Goal: Information Seeking & Learning: Learn about a topic

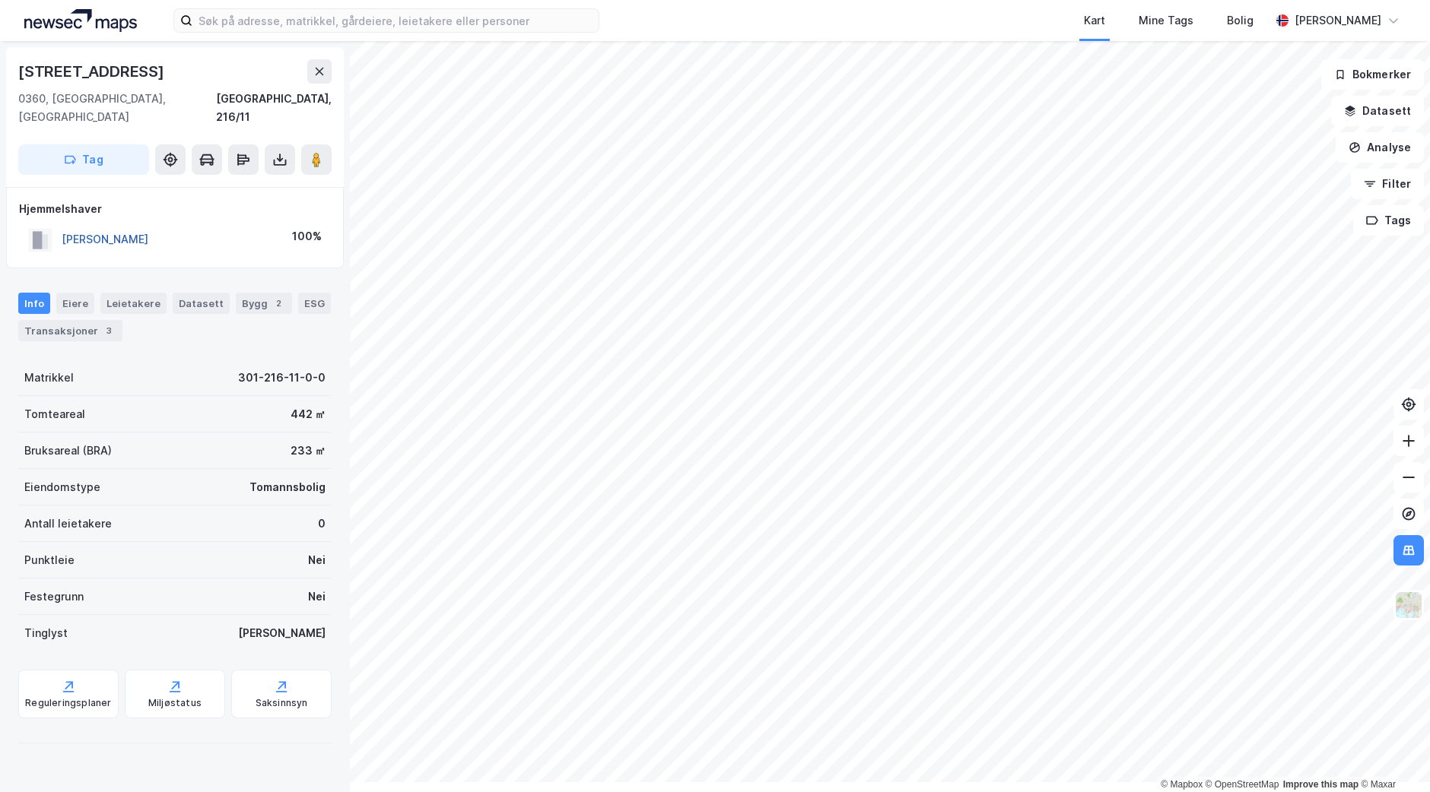
click at [0, 0] on button "[PERSON_NAME]" at bounding box center [0, 0] width 0 height 0
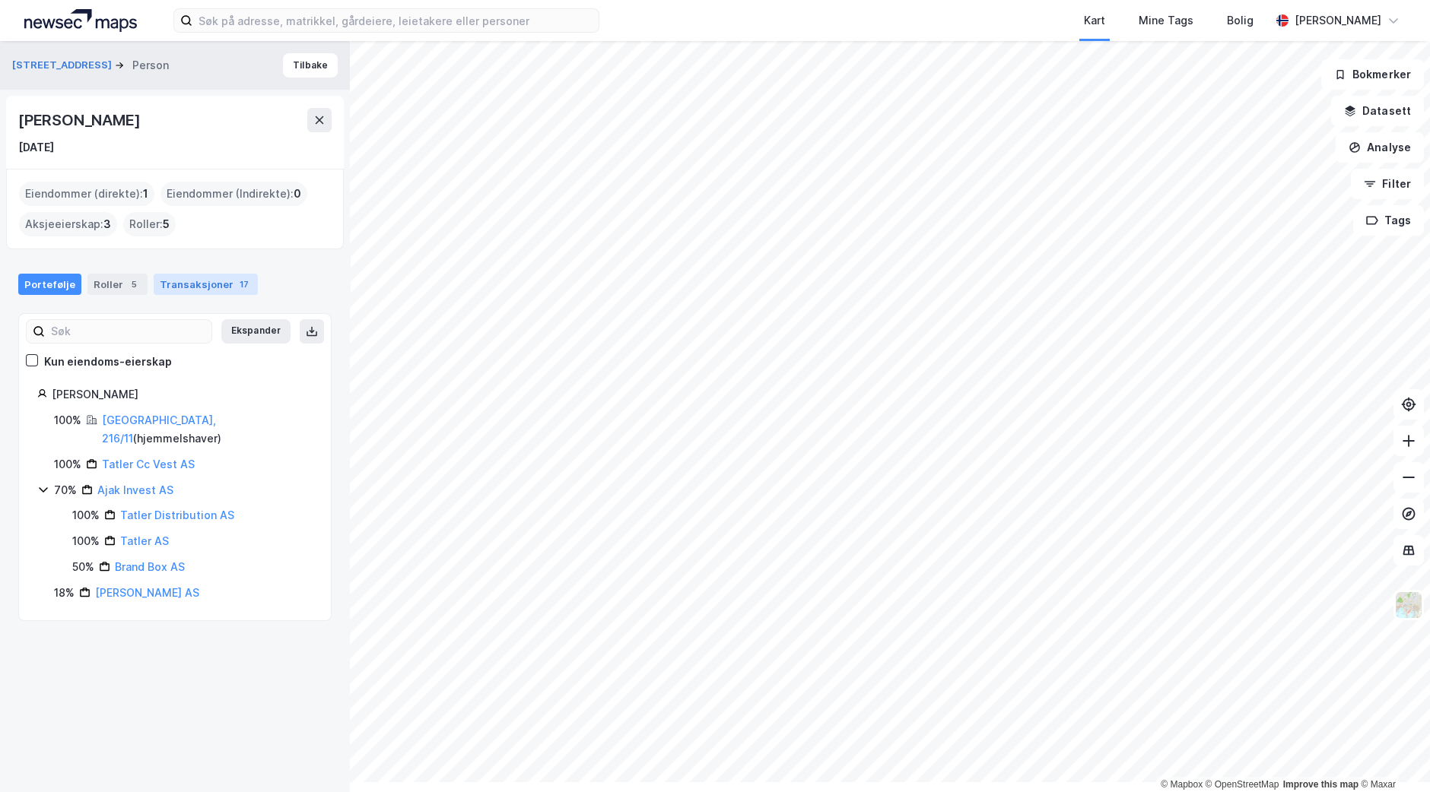
click at [236, 295] on div "Transaksjoner 17" at bounding box center [206, 284] width 104 height 21
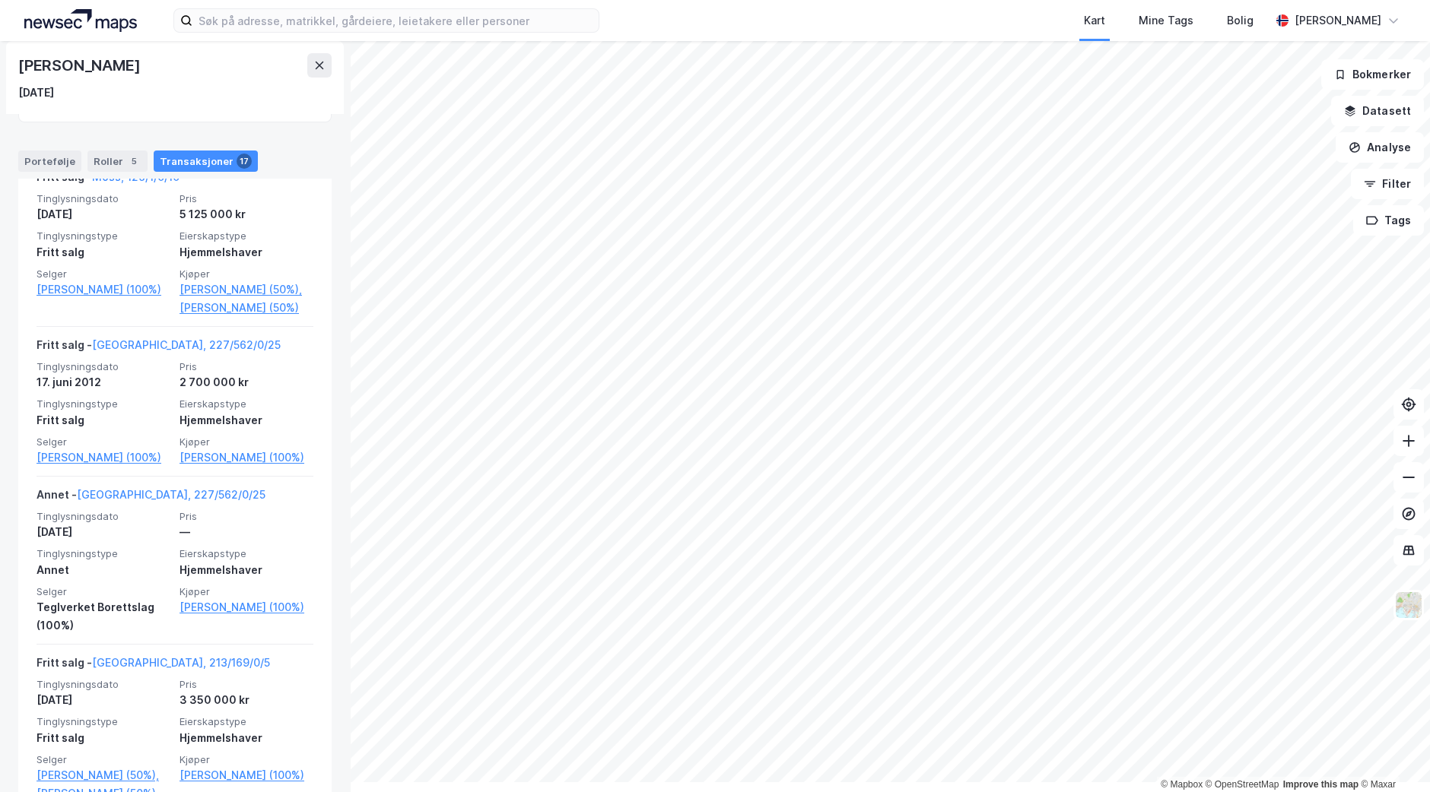
scroll to position [391, 0]
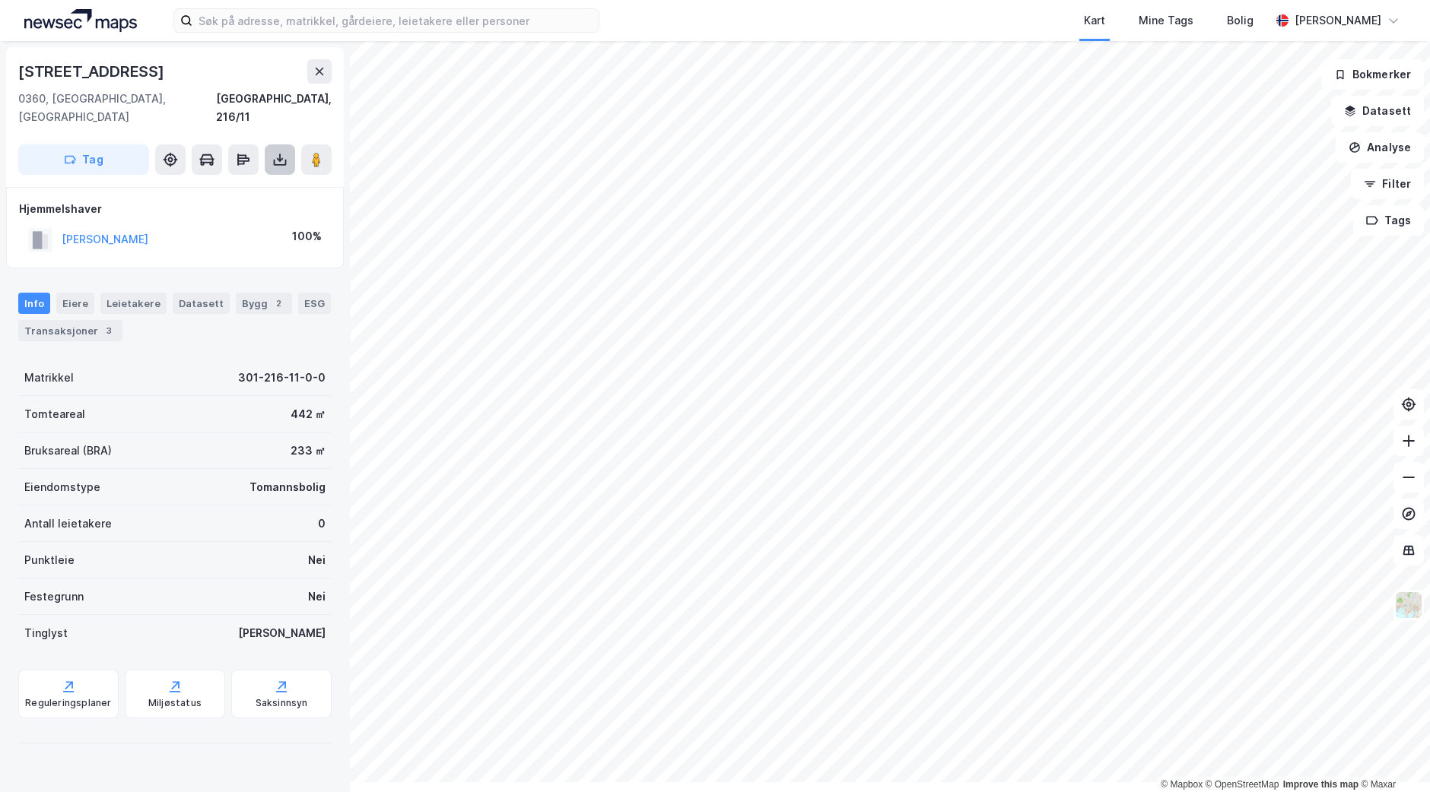
click at [287, 167] on icon at bounding box center [279, 159] width 15 height 15
click at [241, 196] on div "Last ned grunnbok" at bounding box center [204, 190] width 88 height 12
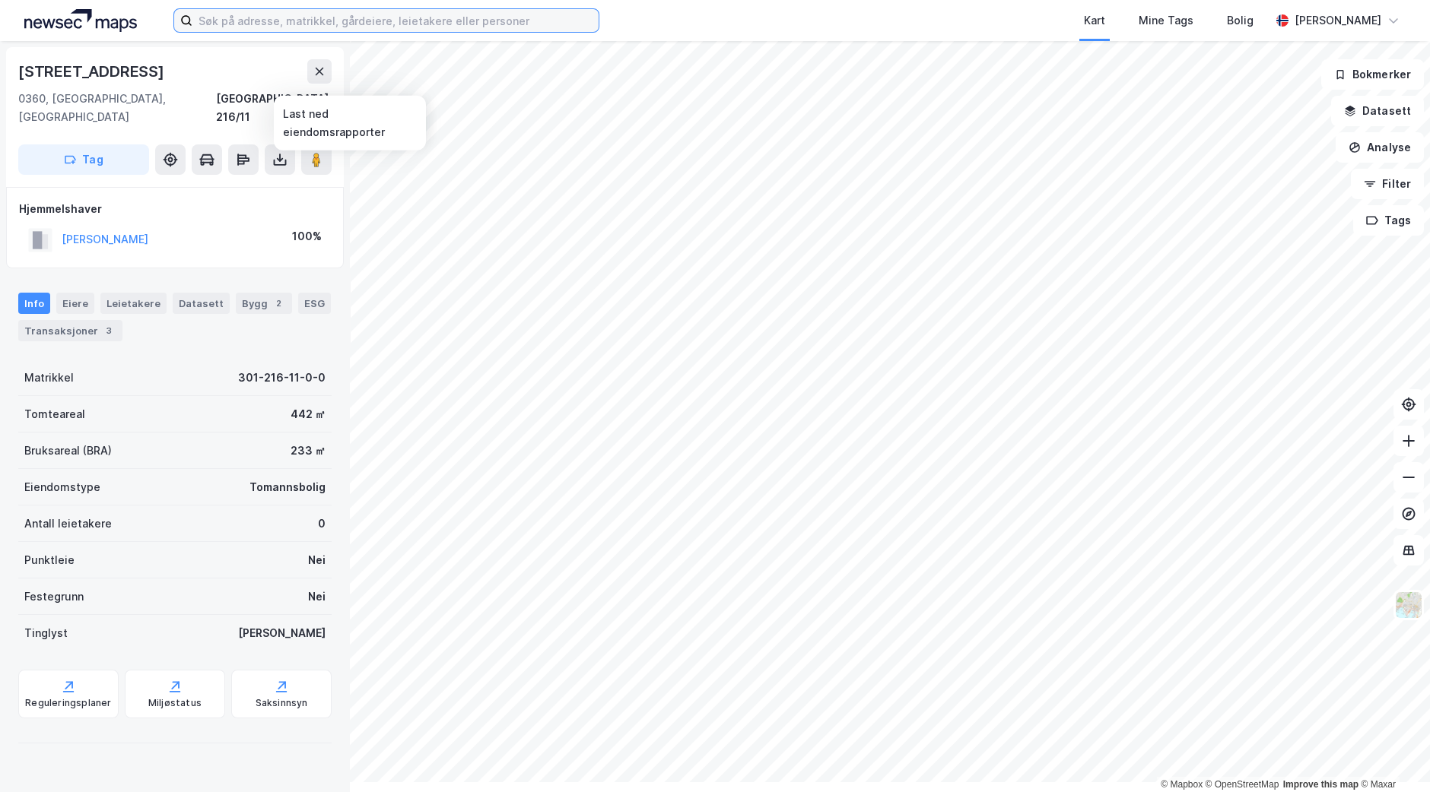
click at [247, 27] on input at bounding box center [395, 20] width 406 height 23
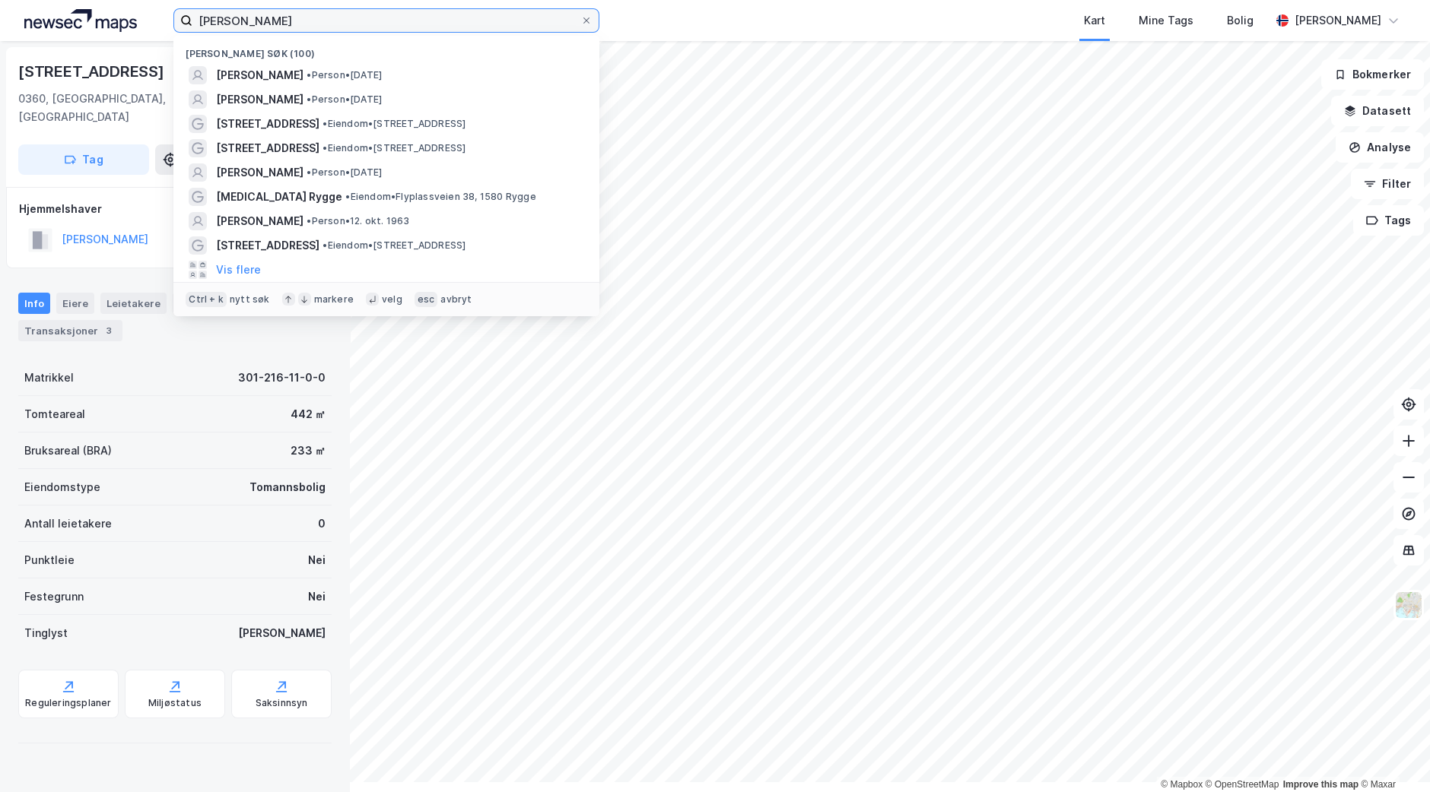
type input "[PERSON_NAME]"
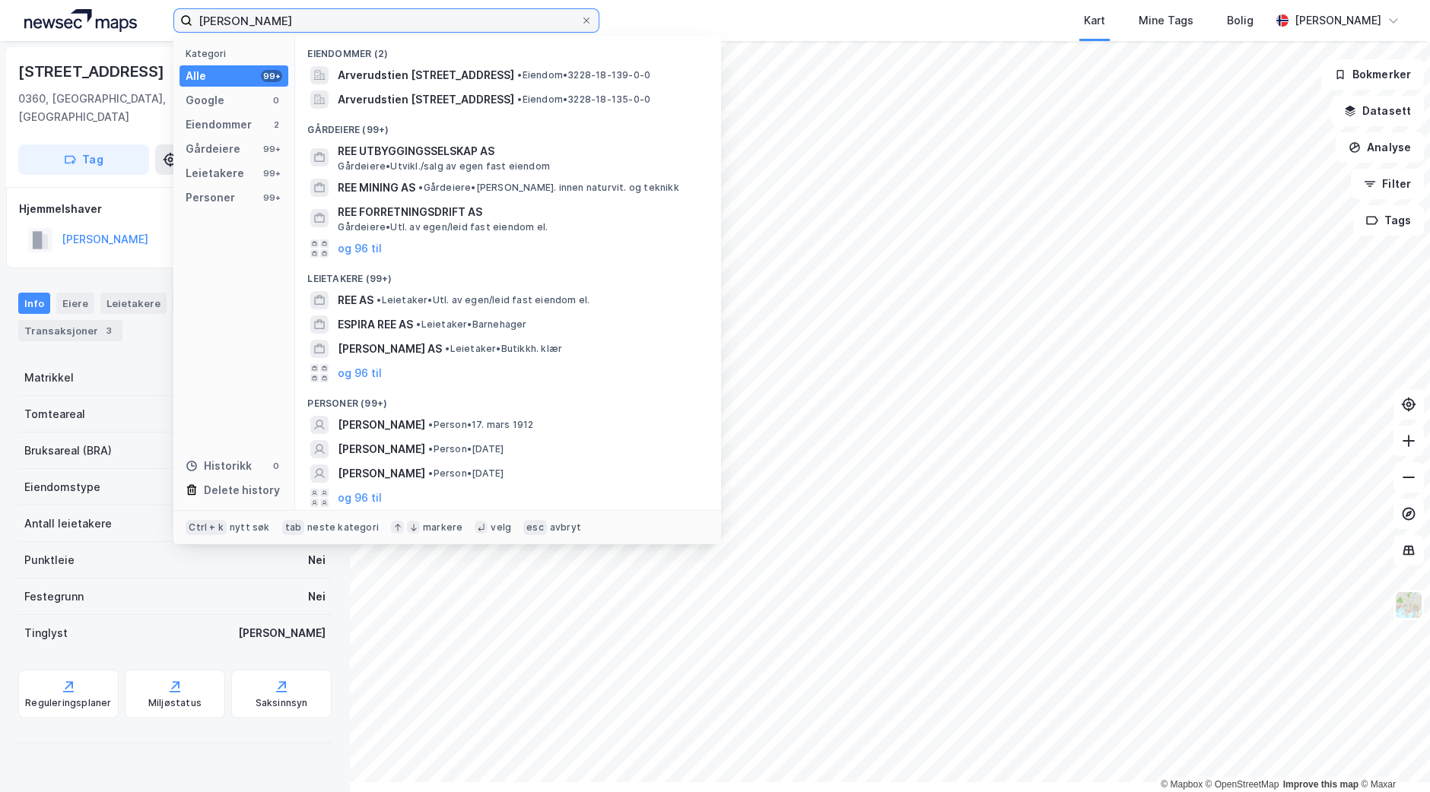
scroll to position [116, 0]
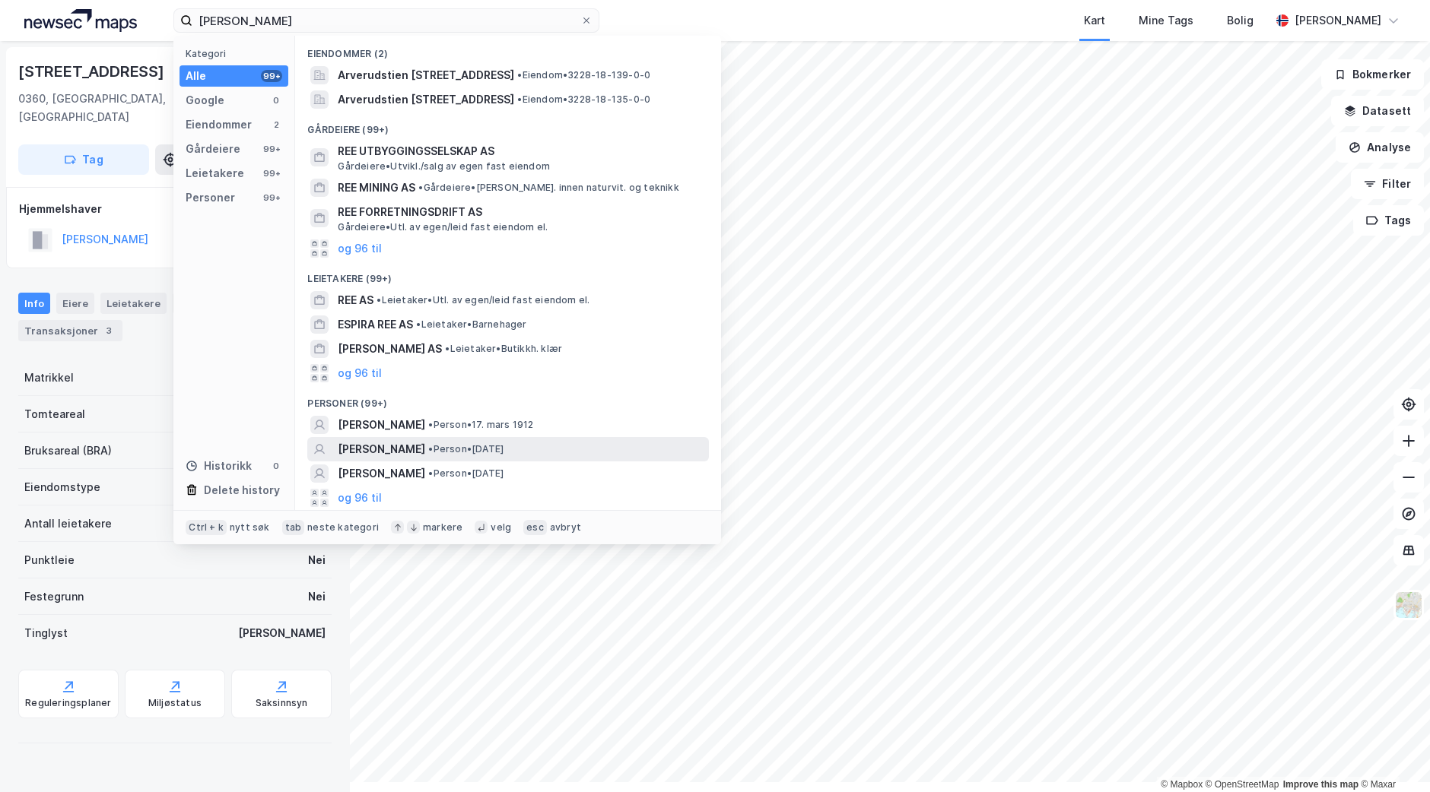
click at [410, 449] on span "[PERSON_NAME]" at bounding box center [381, 449] width 87 height 18
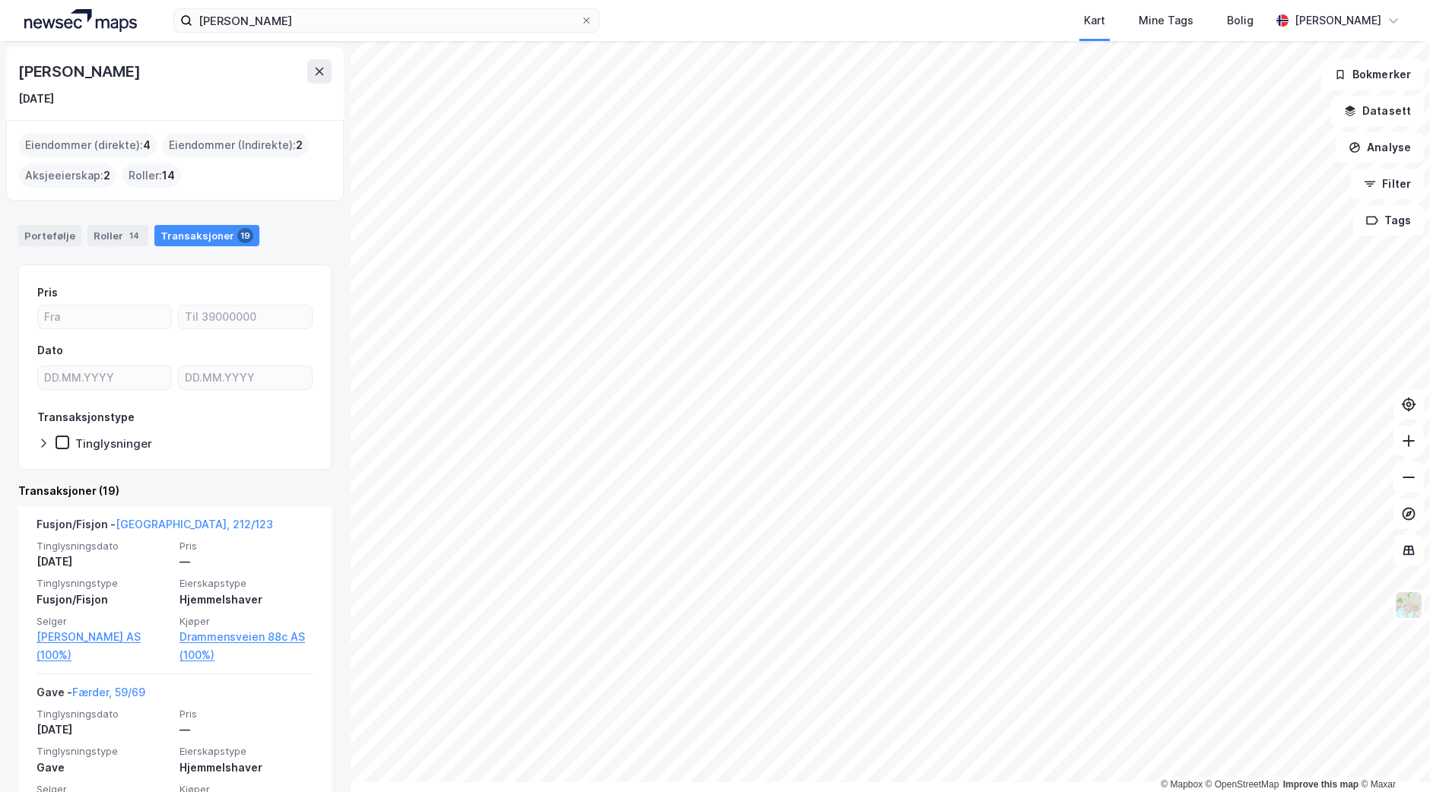
click at [97, 157] on div "Eiendommer (direkte) : 4" at bounding box center [88, 145] width 138 height 24
click at [73, 246] on div "Portefølje" at bounding box center [49, 235] width 63 height 21
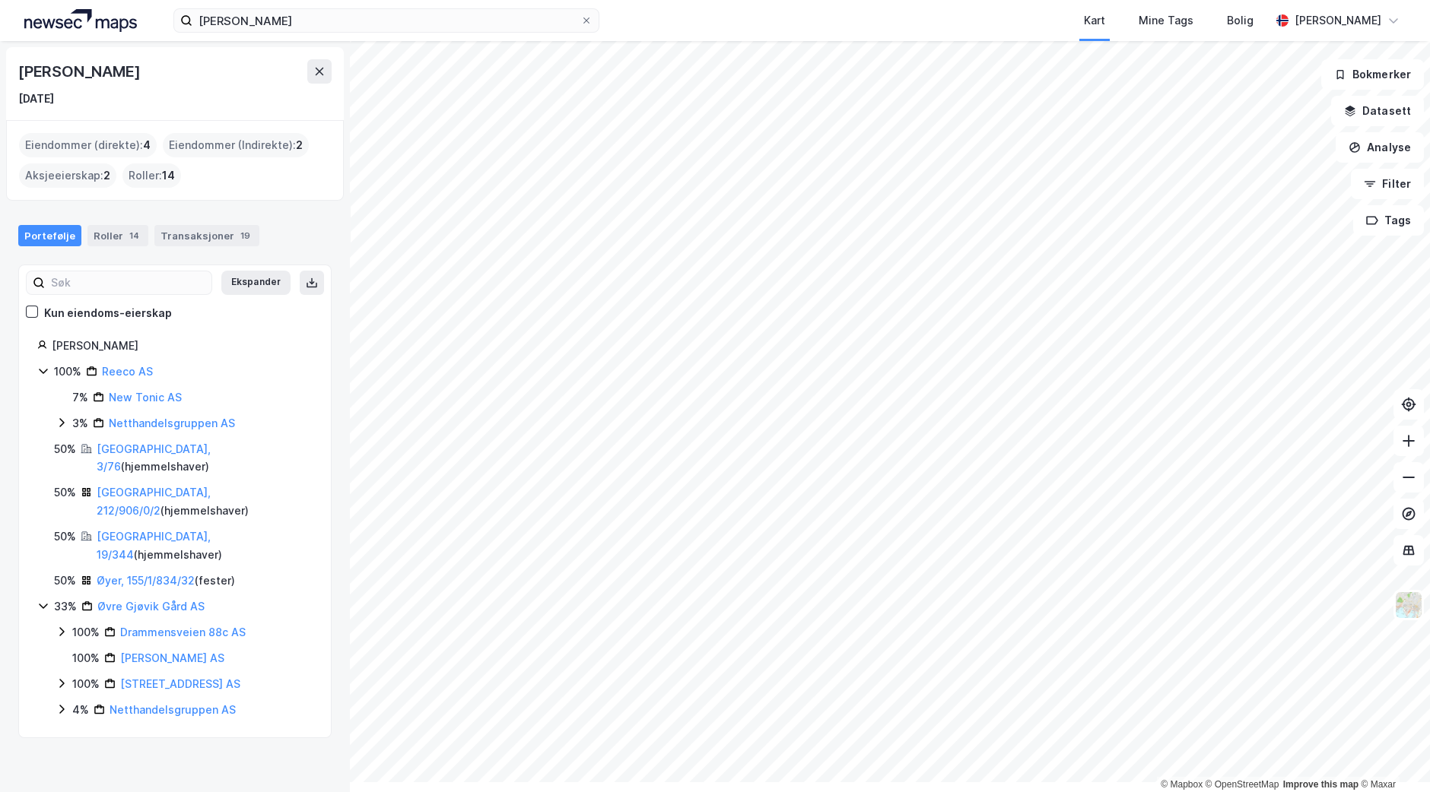
scroll to position [85, 0]
click at [152, 574] on link "Øyer, 155/1/834/32" at bounding box center [146, 580] width 98 height 13
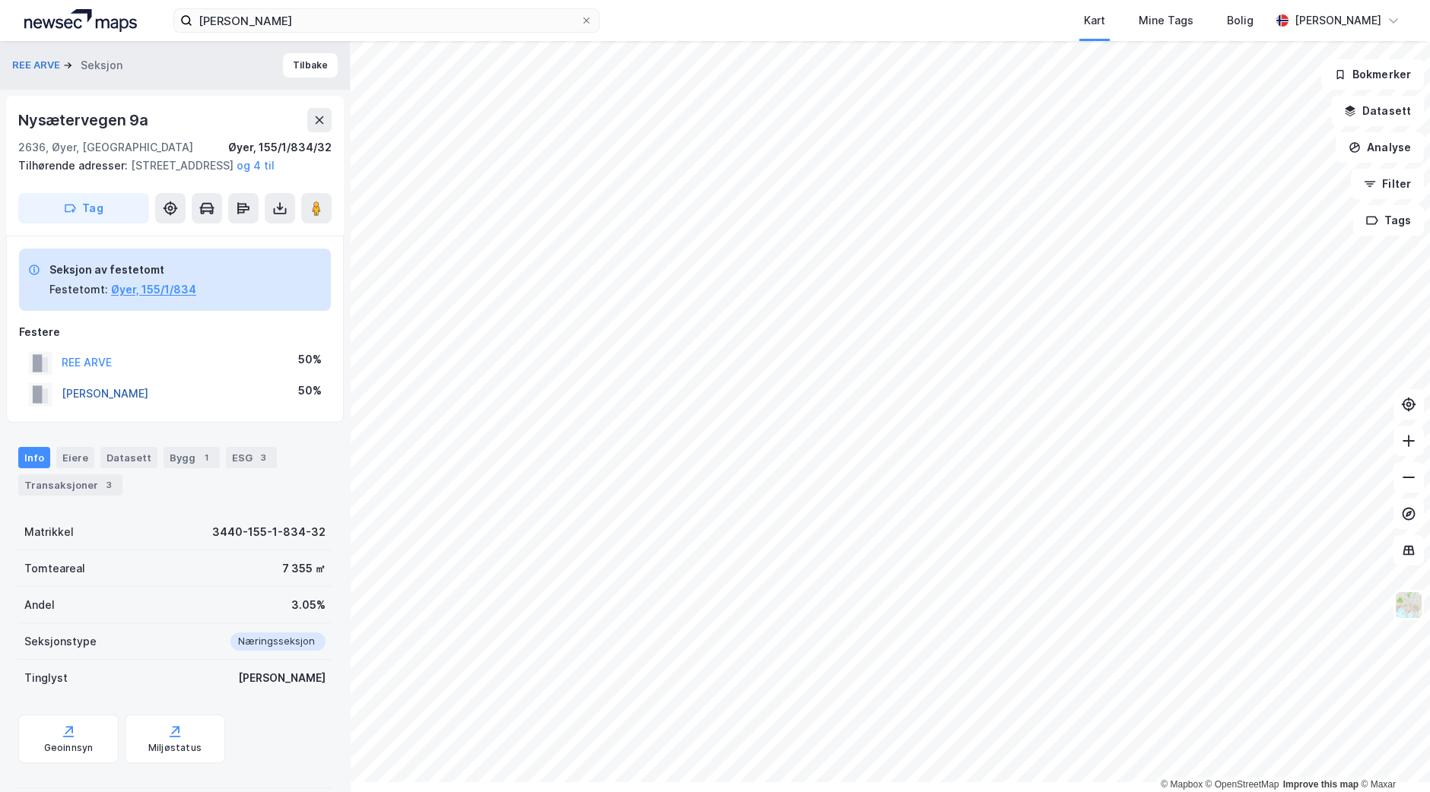
click at [0, 0] on button "[PERSON_NAME]" at bounding box center [0, 0] width 0 height 0
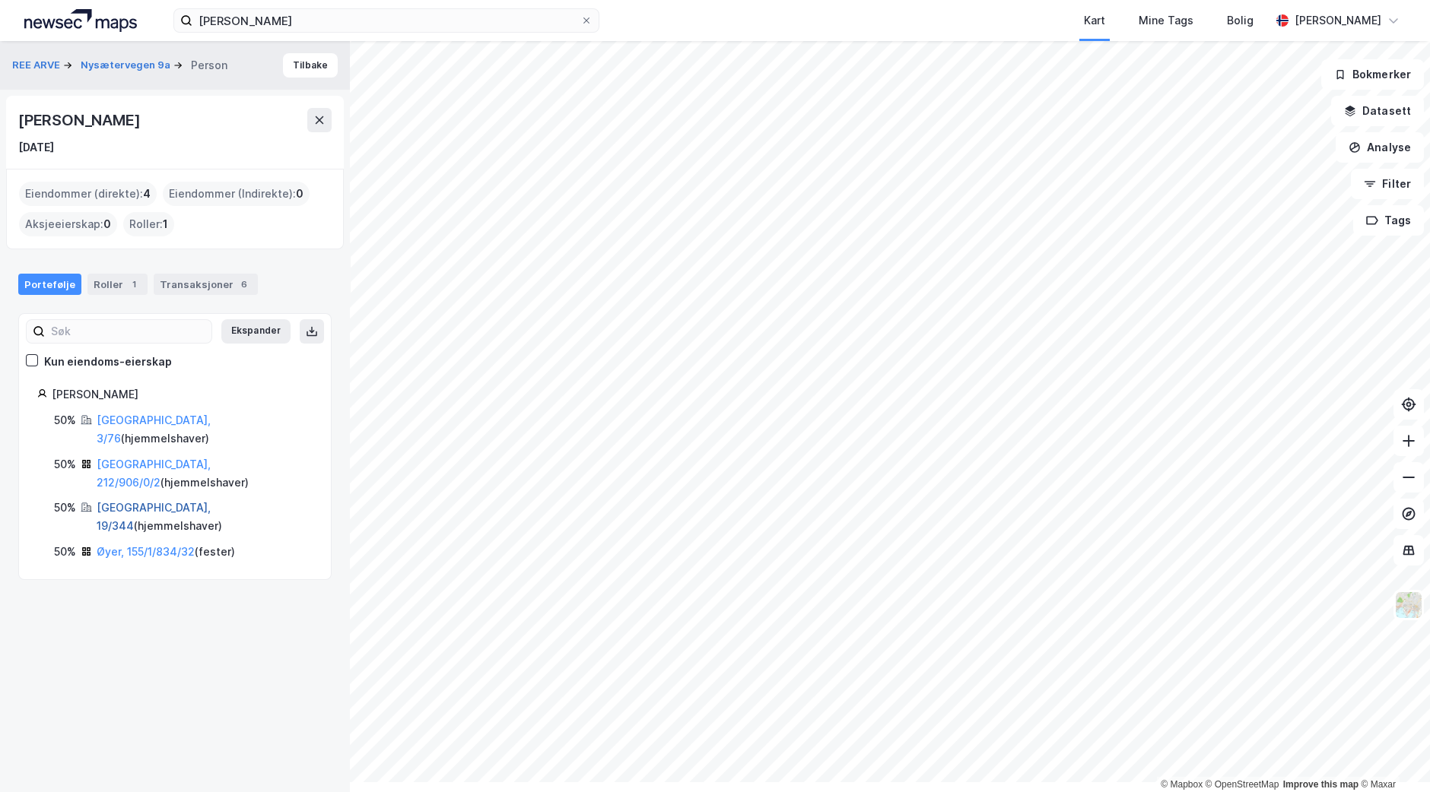
click at [148, 532] on link "[GEOGRAPHIC_DATA], 19/344" at bounding box center [154, 516] width 114 height 31
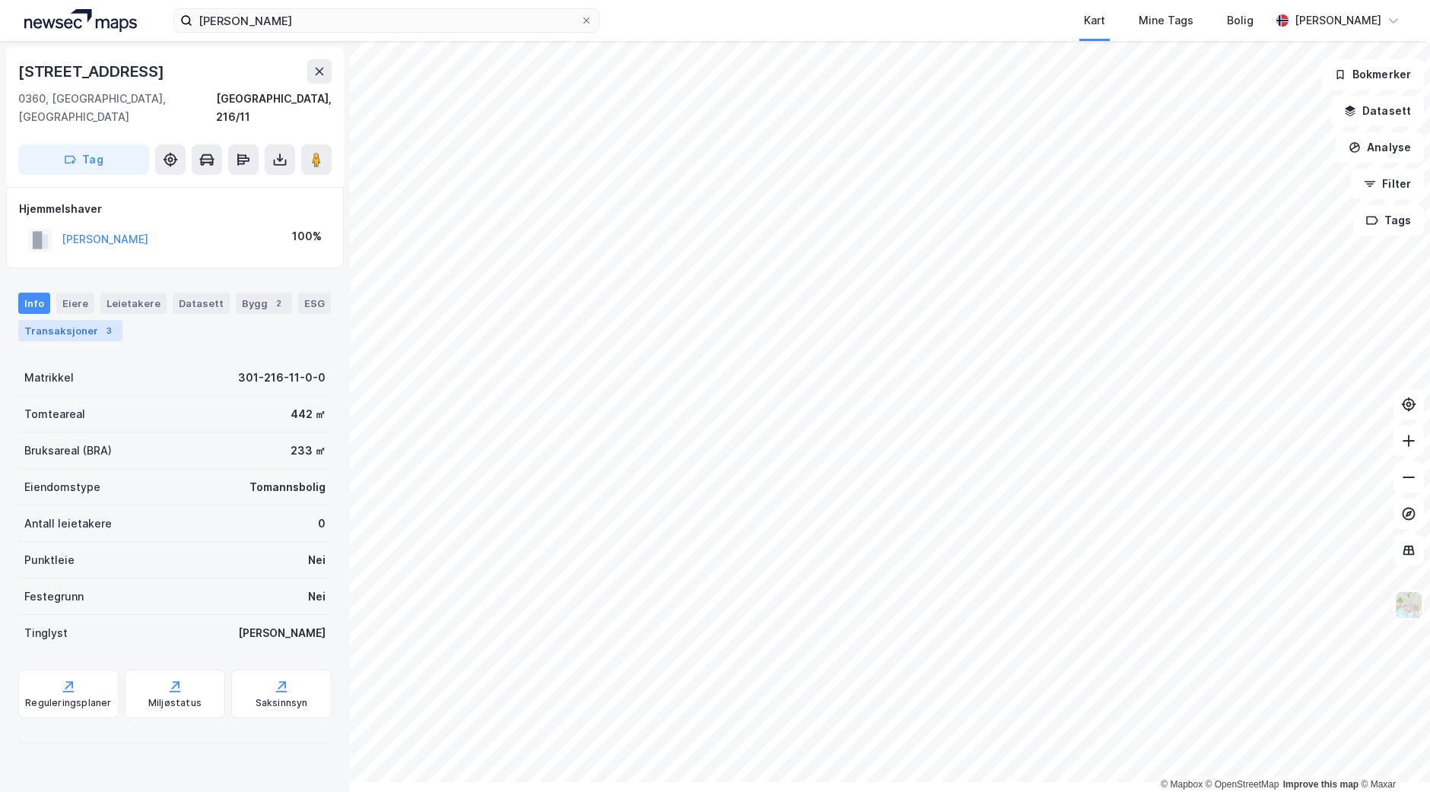
click at [81, 341] on div "Transaksjoner 3" at bounding box center [70, 330] width 104 height 21
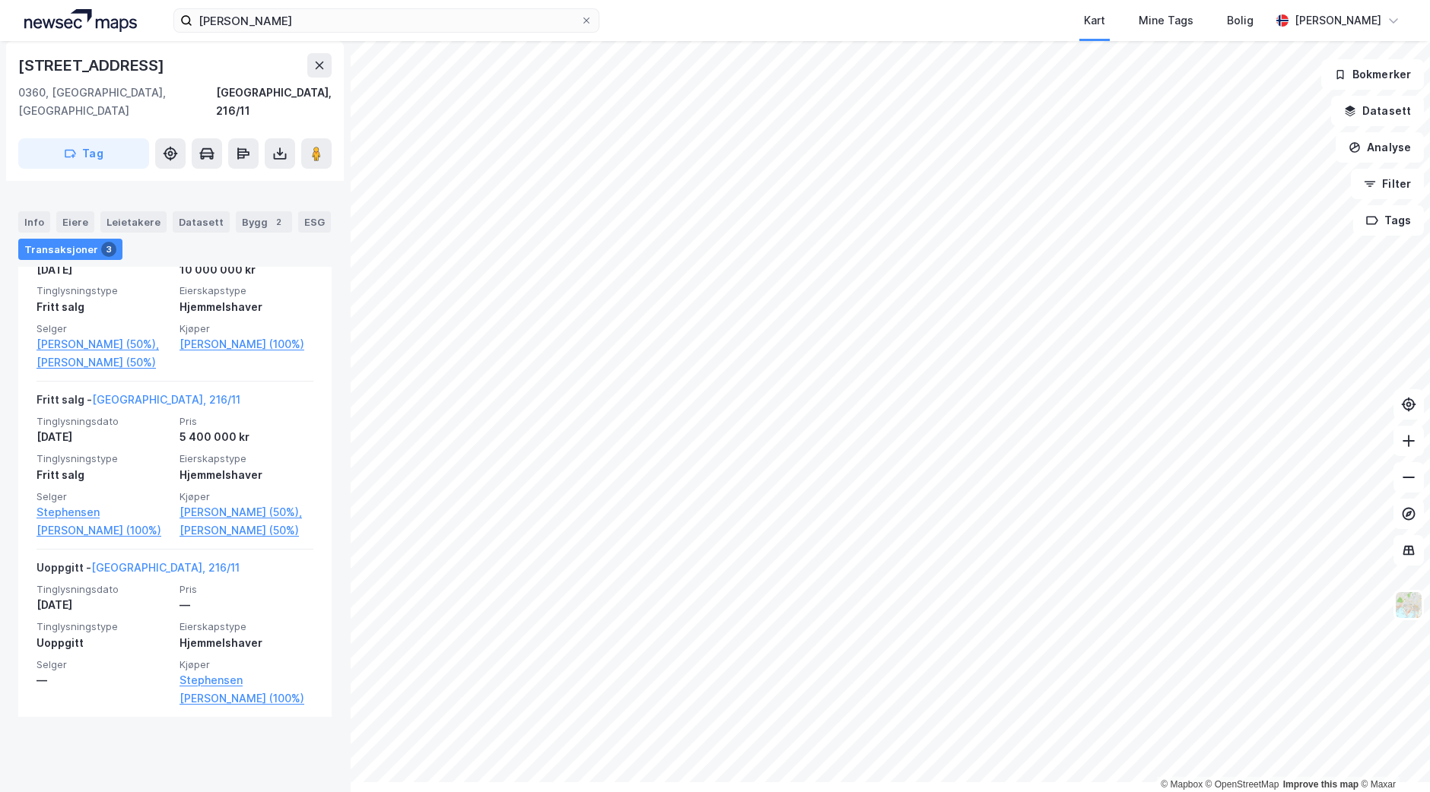
scroll to position [401, 0]
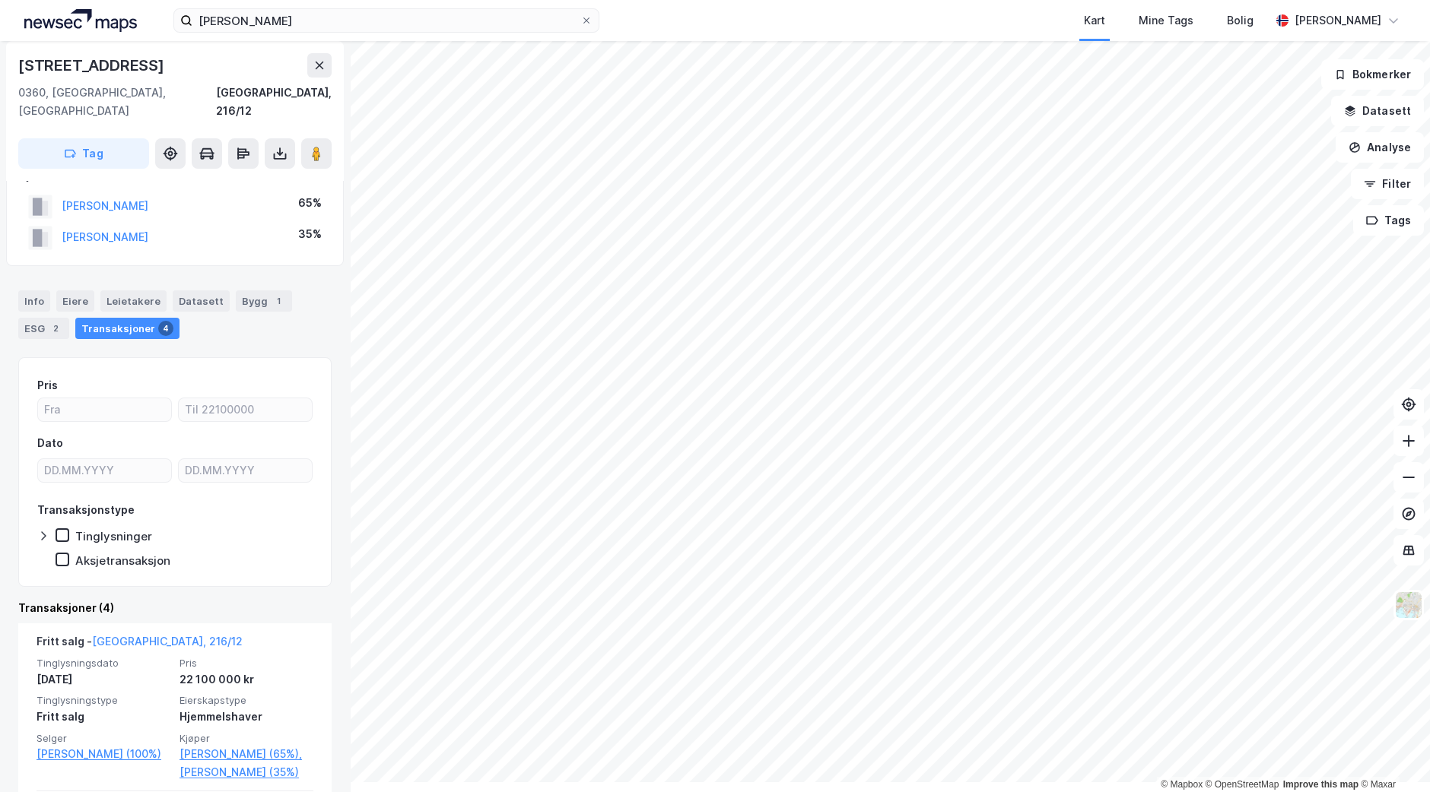
scroll to position [27, 0]
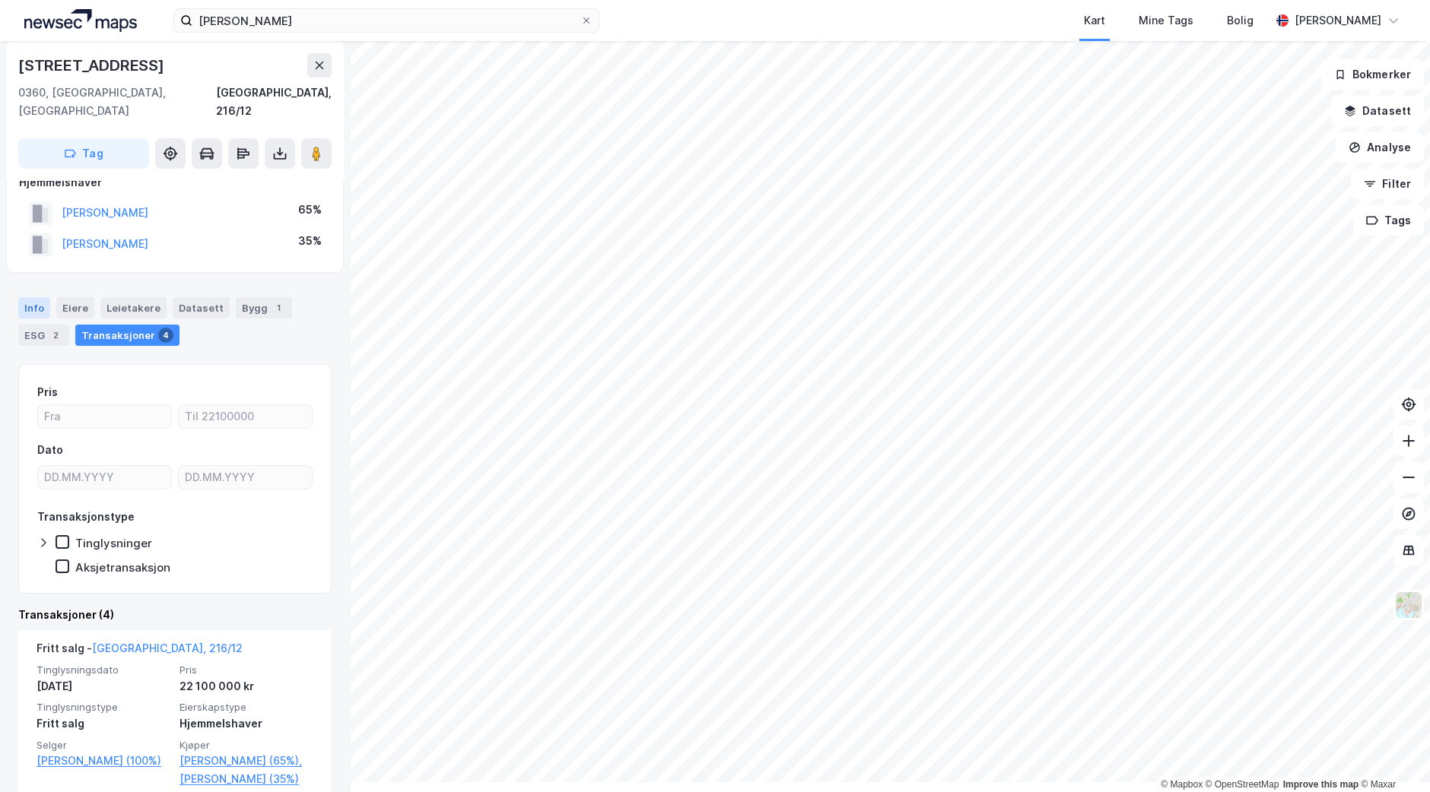
click at [43, 319] on div "Info" at bounding box center [34, 307] width 32 height 21
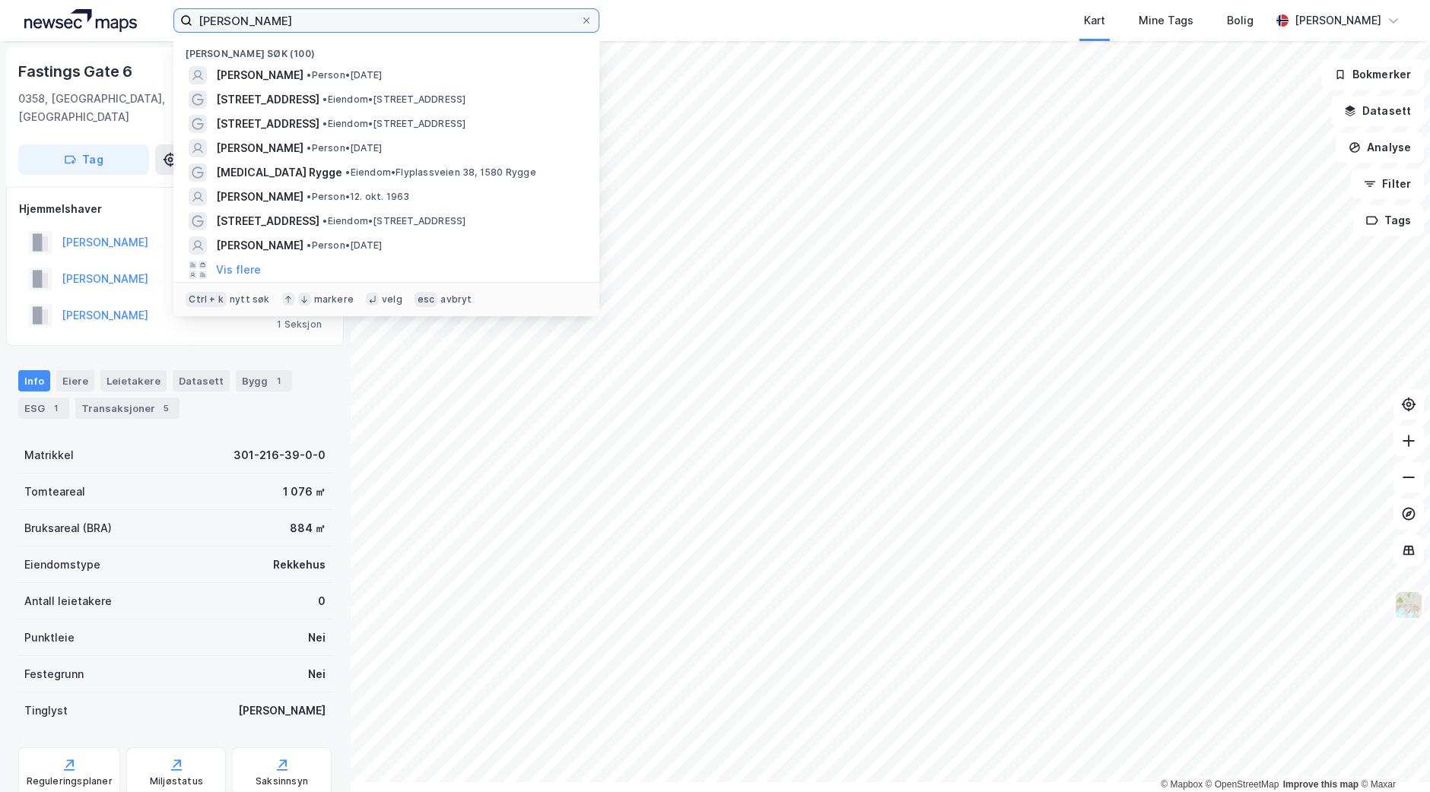
drag, startPoint x: 362, startPoint y: 33, endPoint x: 0, endPoint y: 58, distance: 362.8
click at [0, 58] on div "espen hasseldokk Nylige søk (100) ESPEN HASSELDOKK JENSEN • Person • 30. okt. 1…" at bounding box center [715, 396] width 1430 height 792
paste input "Tine Hammernes Leopold"
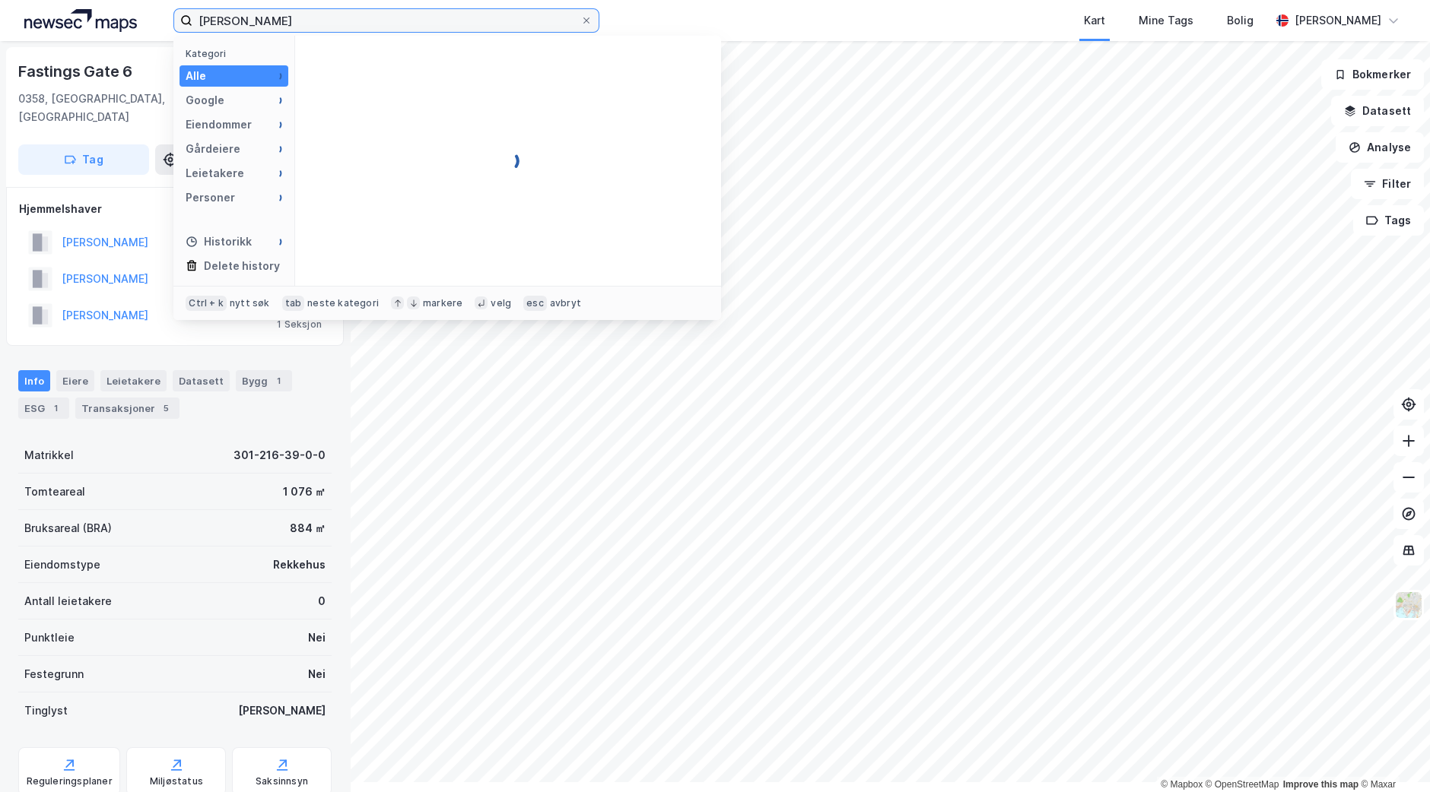
type input "Tine Hammernes Leopold"
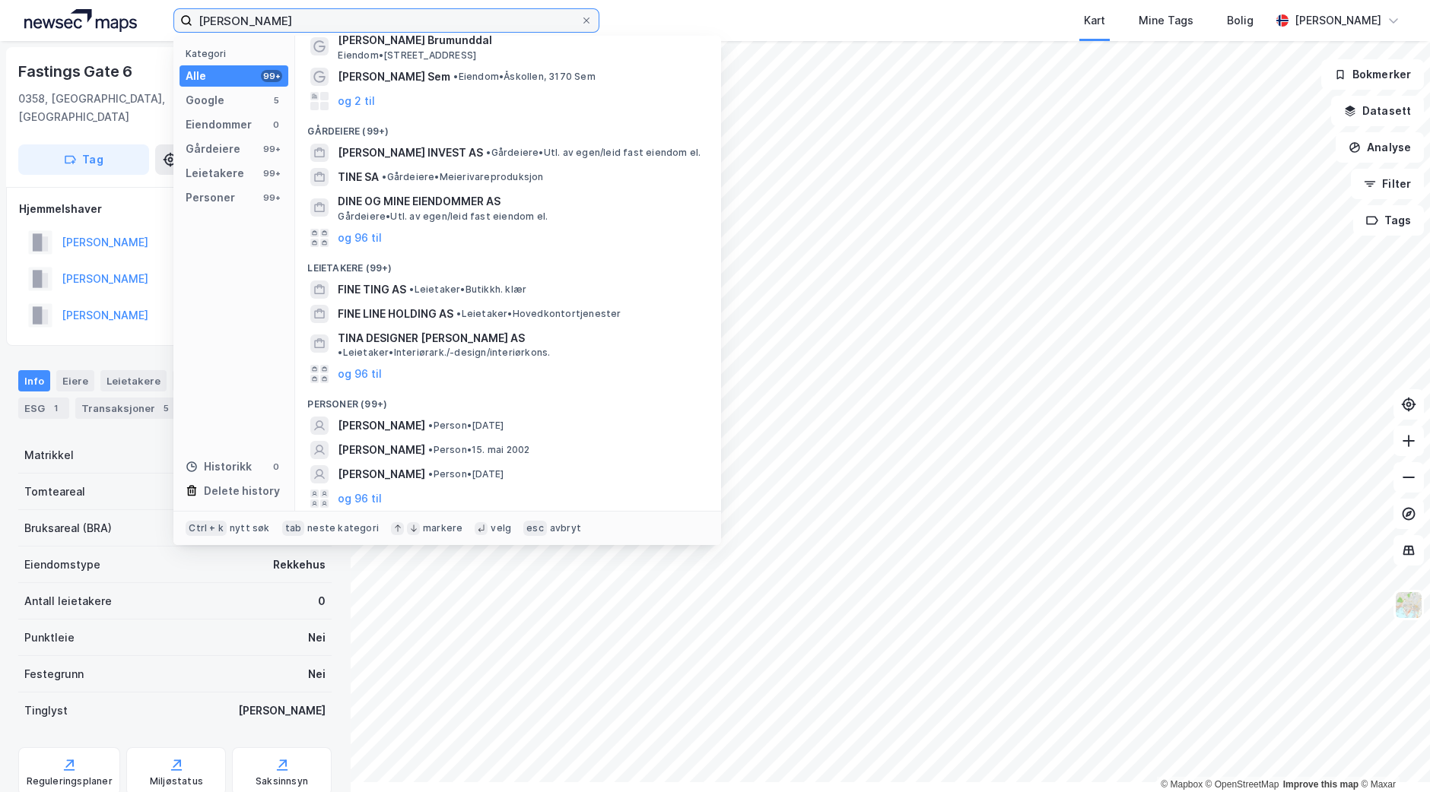
scroll to position [163, 0]
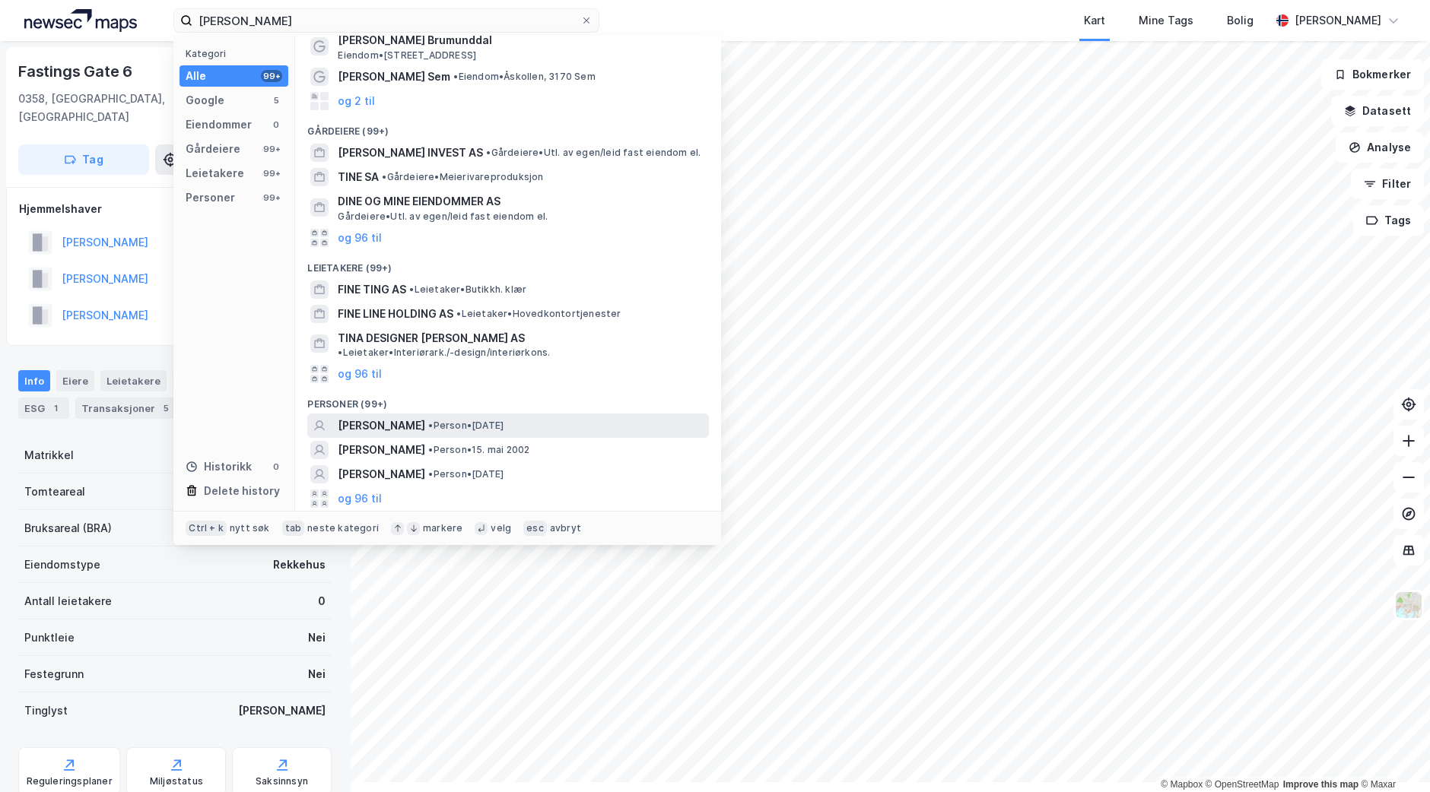
click at [425, 435] on span "[PERSON_NAME]" at bounding box center [381, 426] width 87 height 18
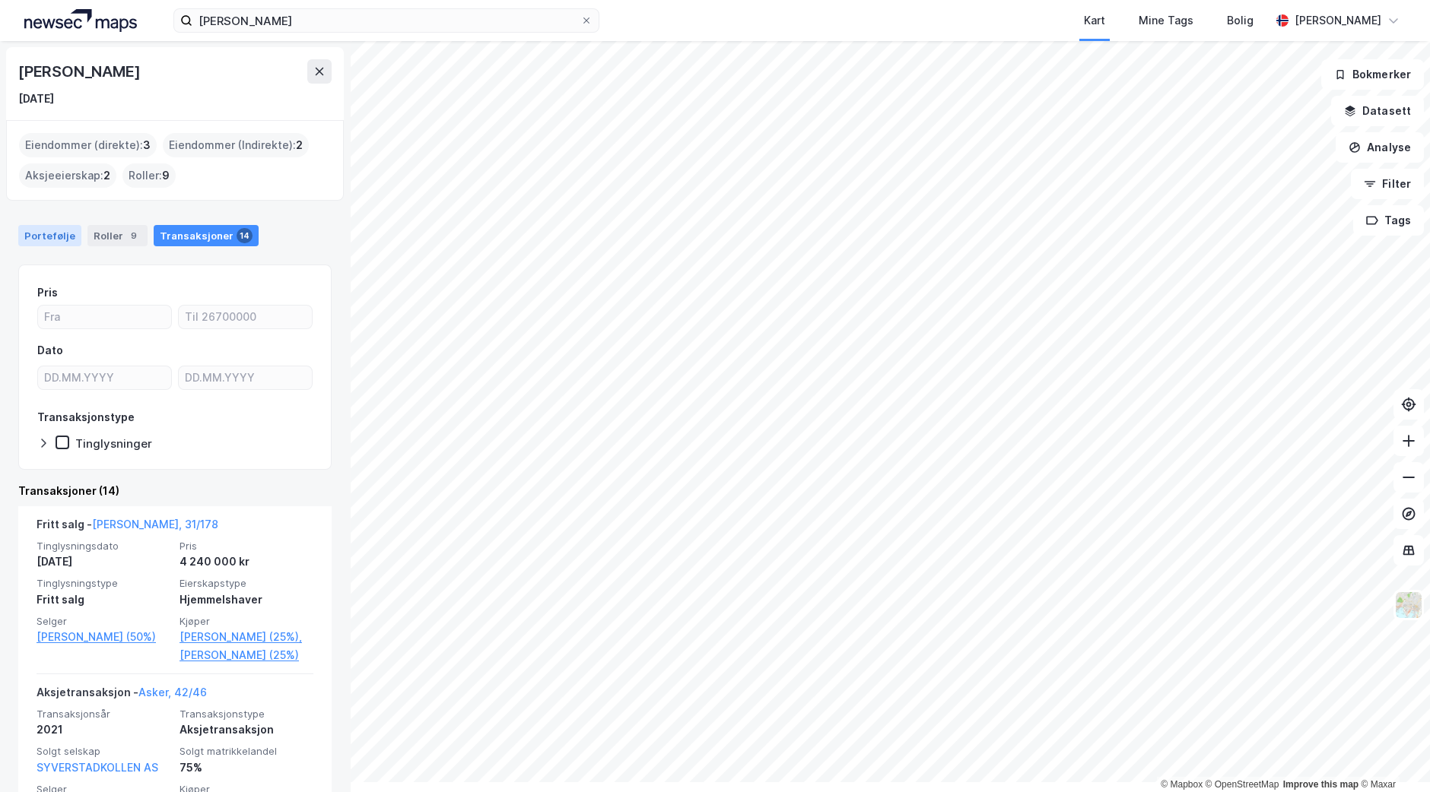
click at [52, 246] on div "Portefølje" at bounding box center [49, 235] width 63 height 21
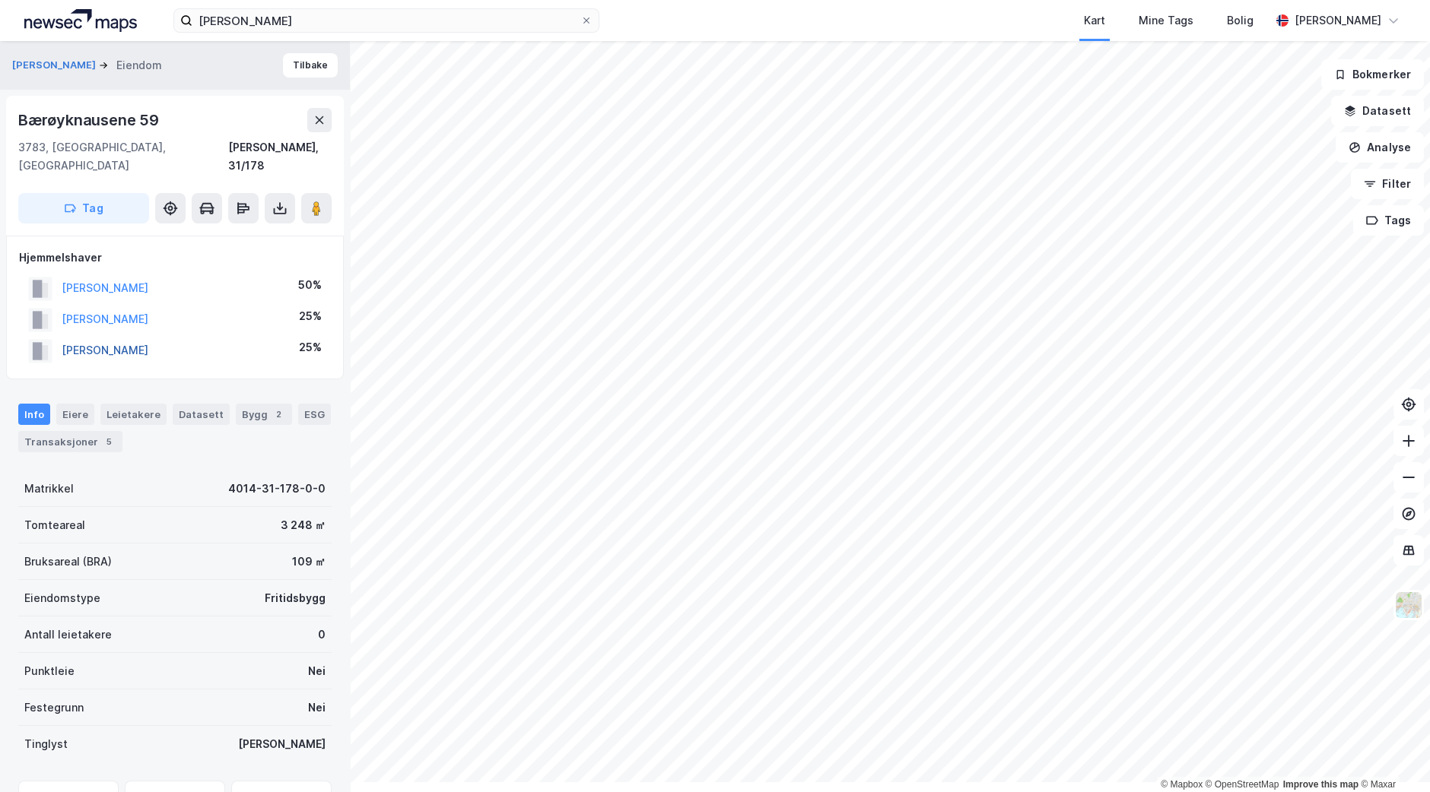
click at [0, 0] on button "LEOPOLD TINE HAMMERNES" at bounding box center [0, 0] width 0 height 0
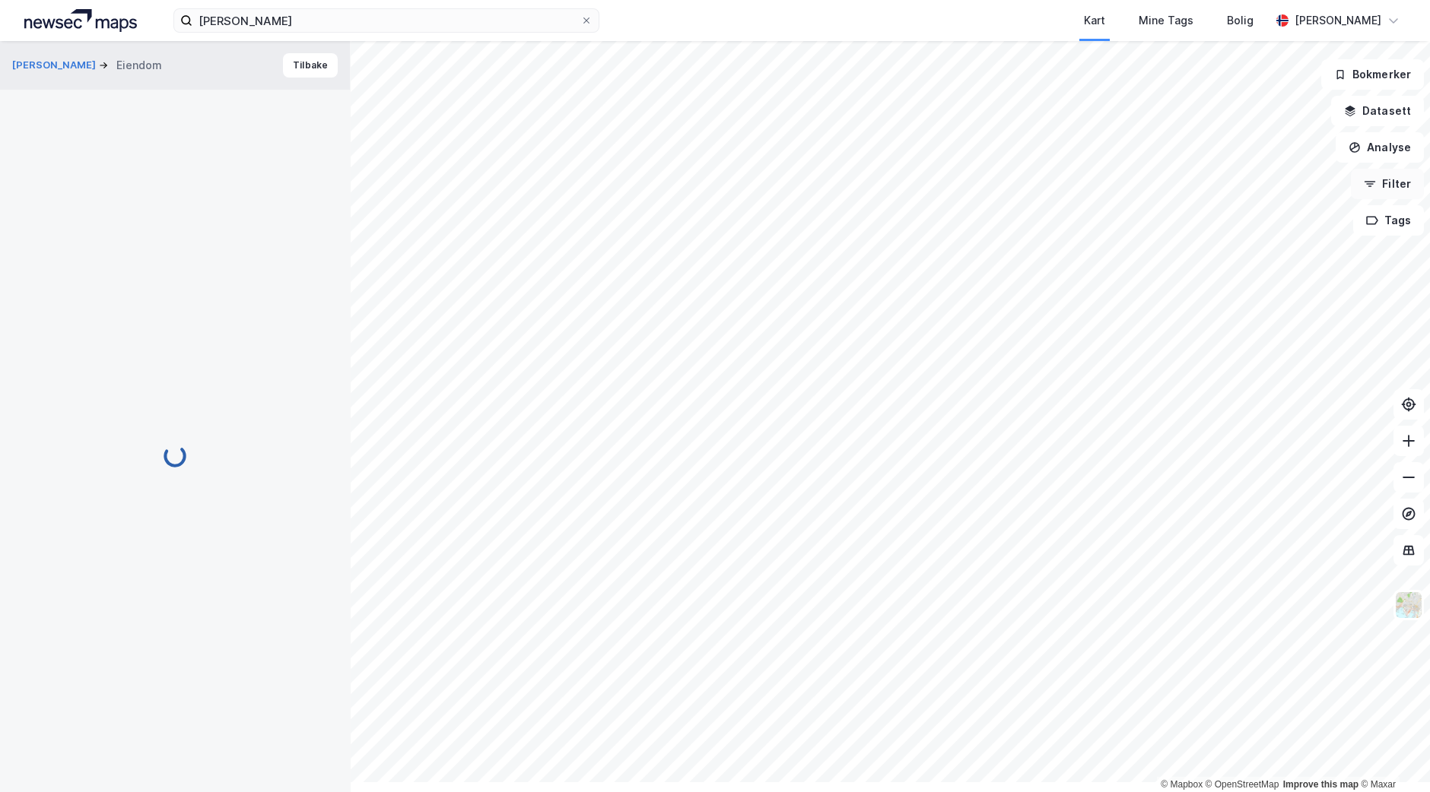
scroll to position [18, 0]
